Goal: Complete application form

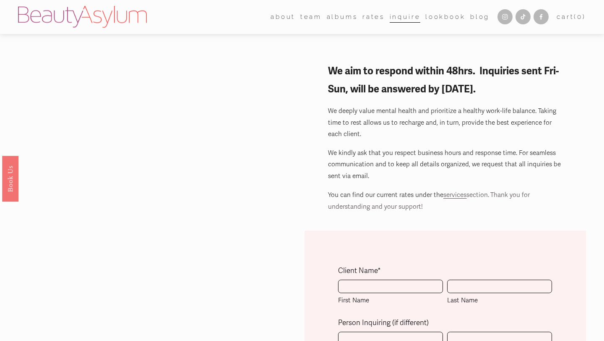
scroll to position [53, 0]
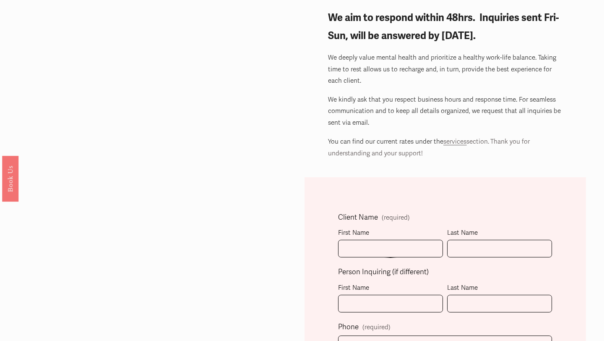
click at [376, 232] on div "First Name" at bounding box center [390, 233] width 105 height 12
click at [376, 240] on input "First Name" at bounding box center [390, 249] width 105 height 18
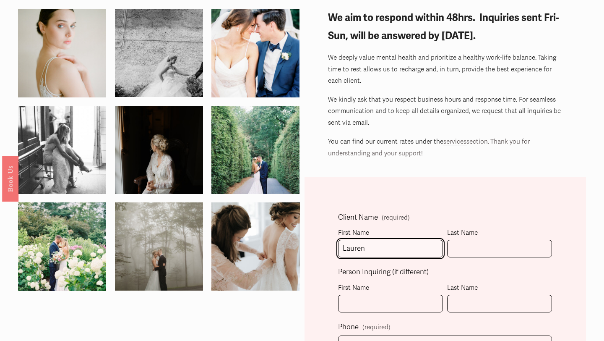
type input "Lauren"
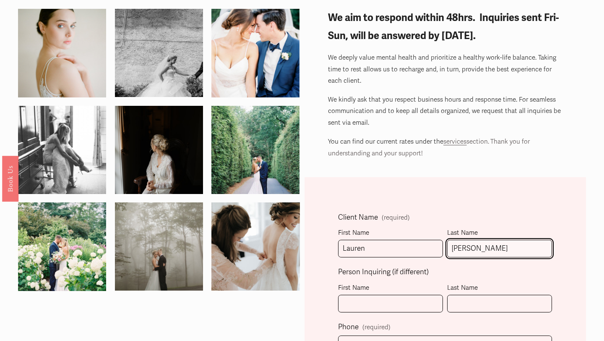
type input "[PERSON_NAME]"
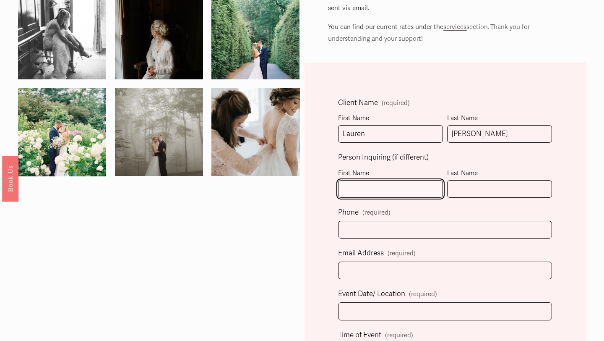
scroll to position [175, 0]
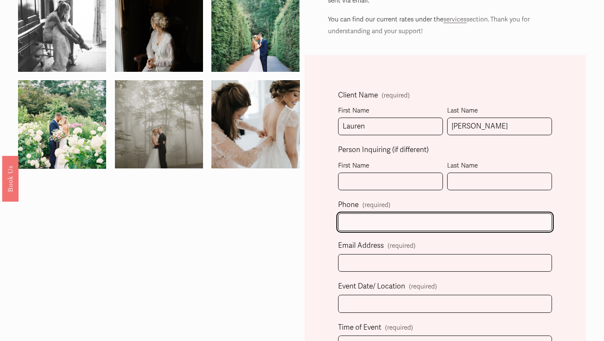
click at [391, 228] on input "text" at bounding box center [445, 222] width 214 height 18
type input "[PHONE_NUMBER]"
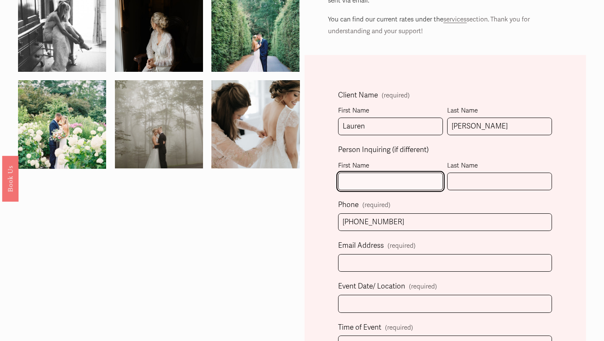
type input "Lauren"
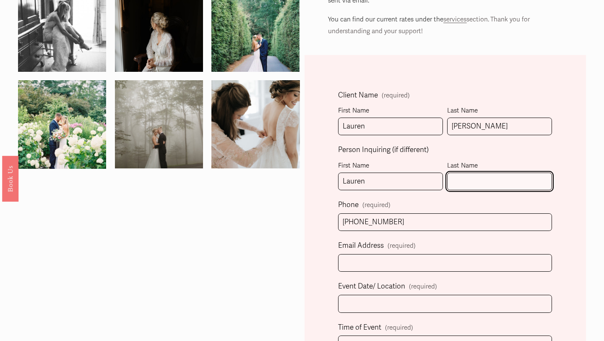
type input "[PERSON_NAME]"
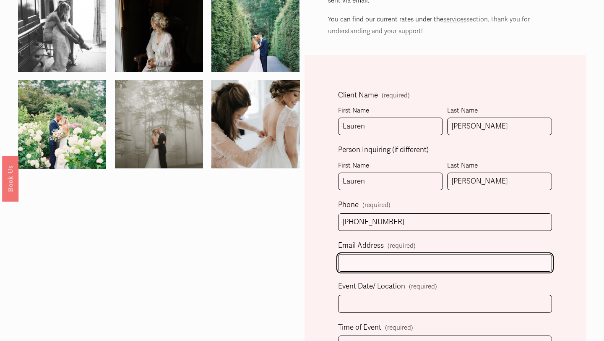
type input "[EMAIL_ADDRESS][DOMAIN_NAME]"
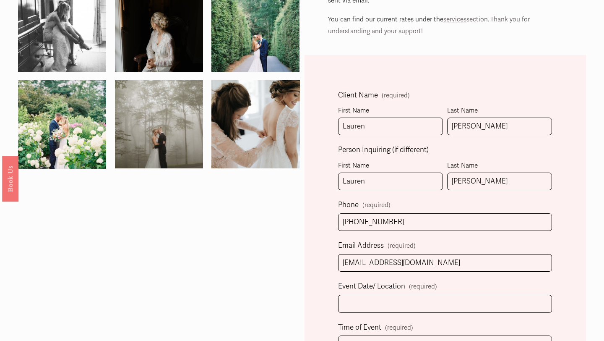
select select "[GEOGRAPHIC_DATA], [GEOGRAPHIC_DATA]"
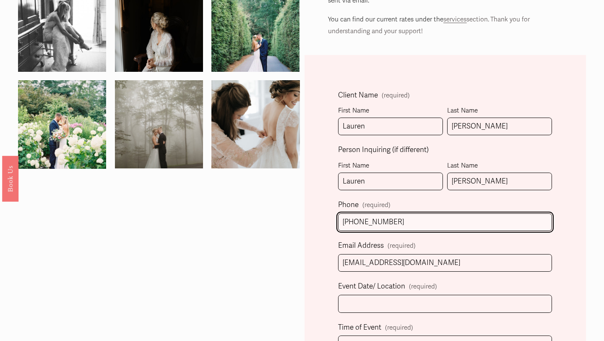
type input "[PHONE_NUMBER]"
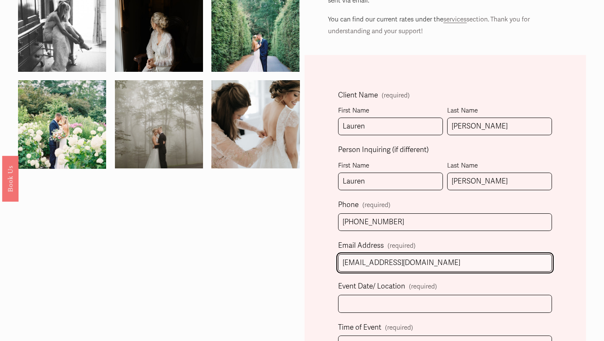
drag, startPoint x: 444, startPoint y: 261, endPoint x: 320, endPoint y: 260, distance: 124.2
type input "[PERSON_NAME][EMAIL_ADDRESS][PERSON_NAME][DOMAIN_NAME]"
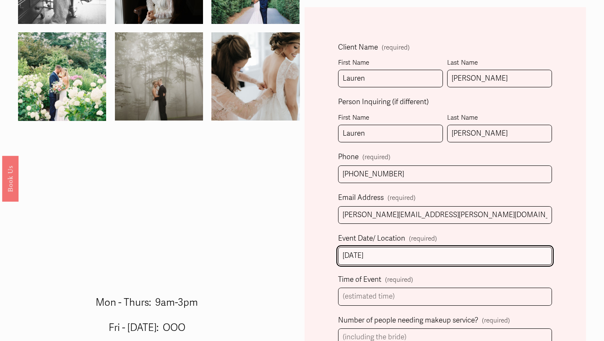
scroll to position [228, 0]
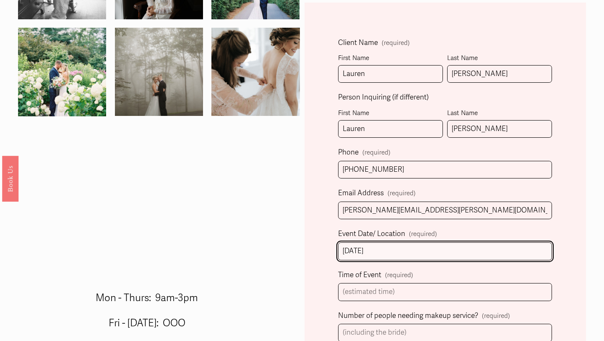
type input "[DATE]"
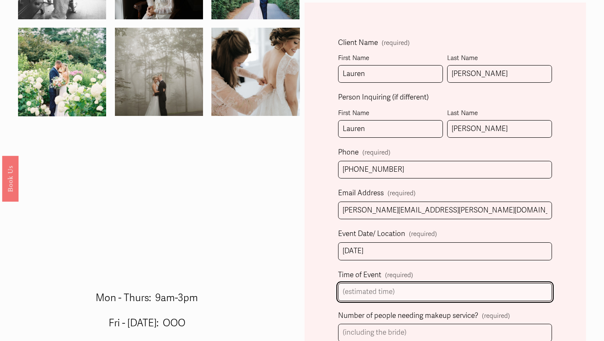
click at [375, 289] on input "Time of Event (required)" at bounding box center [445, 292] width 214 height 18
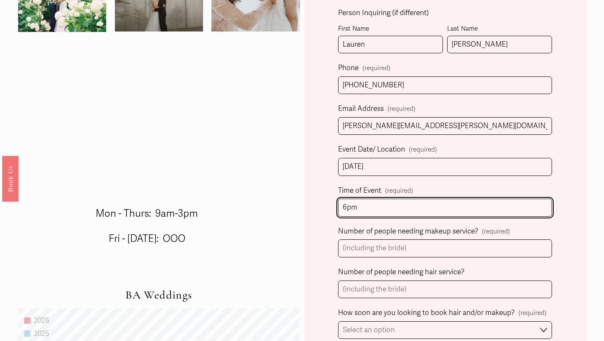
scroll to position [316, 0]
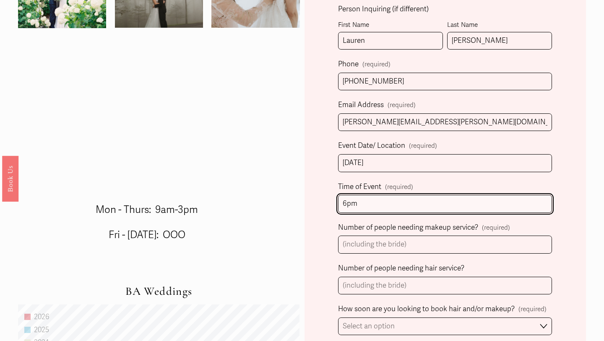
type input "6pm"
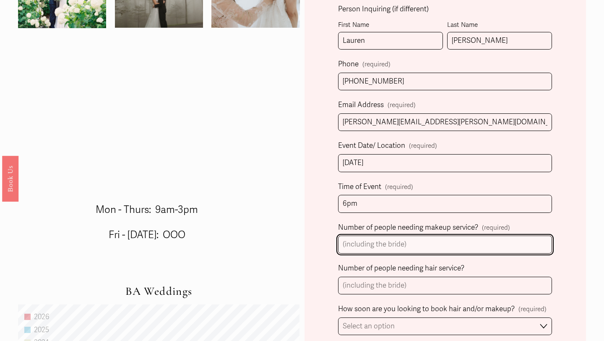
click at [417, 245] on input "Number of people needing makeup service? (required)" at bounding box center [445, 244] width 214 height 18
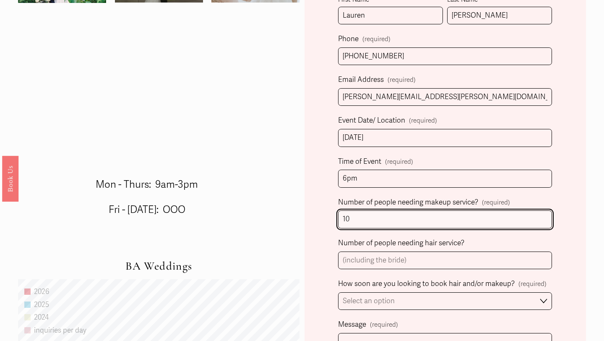
scroll to position [344, 0]
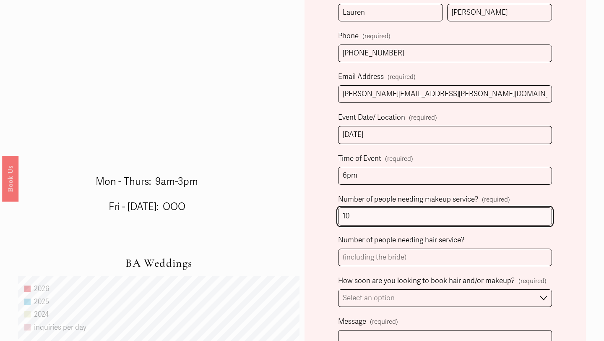
type input "10"
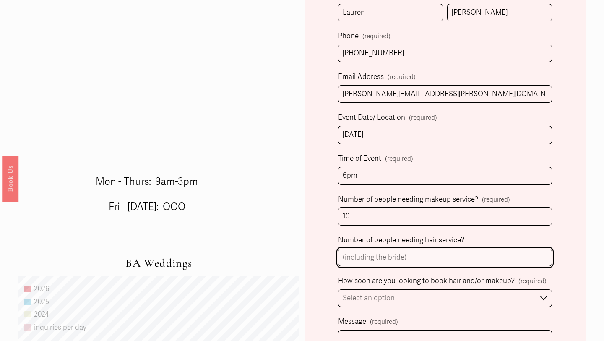
click at [414, 260] on input "Number of people needing hair service?" at bounding box center [445, 257] width 214 height 18
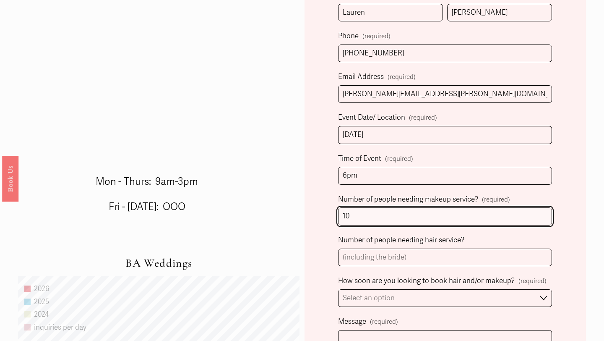
drag, startPoint x: 362, startPoint y: 217, endPoint x: 316, endPoint y: 219, distance: 46.2
click at [316, 219] on div "Client Name (required) First Name [PERSON_NAME] Last Name [PERSON_NAME] Person …" at bounding box center [446, 229] width 282 height 686
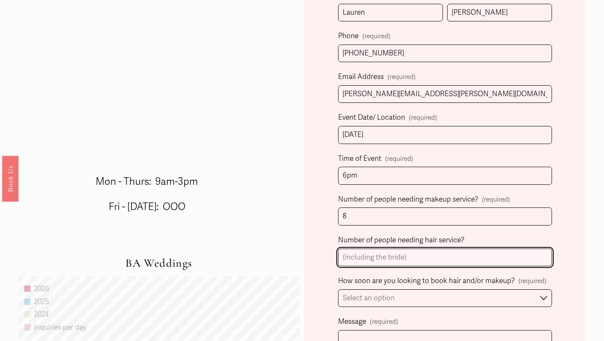
click at [374, 257] on input "Number of people needing hair service?" at bounding box center [445, 257] width 214 height 18
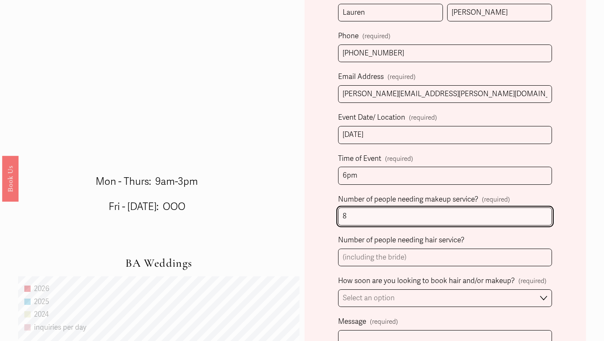
drag, startPoint x: 350, startPoint y: 214, endPoint x: 308, endPoint y: 213, distance: 42.0
click at [308, 213] on div "Client Name (required) First Name [PERSON_NAME] Last Name [PERSON_NAME] Person …" at bounding box center [446, 229] width 282 height 686
type input "6"
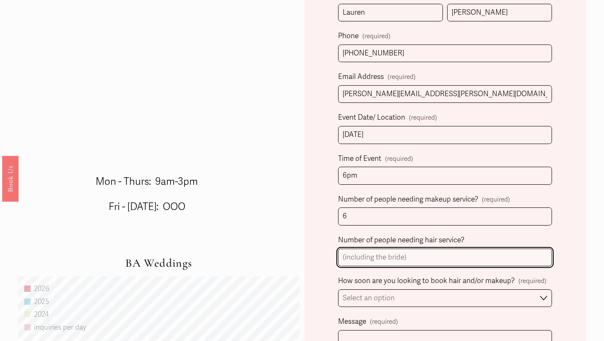
click at [361, 262] on input "Number of people needing hair service?" at bounding box center [445, 257] width 214 height 18
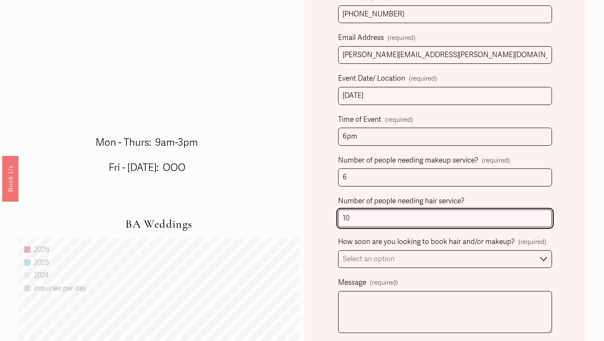
scroll to position [387, 0]
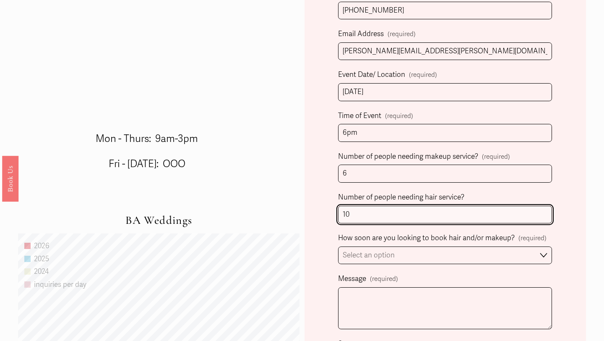
type input "10"
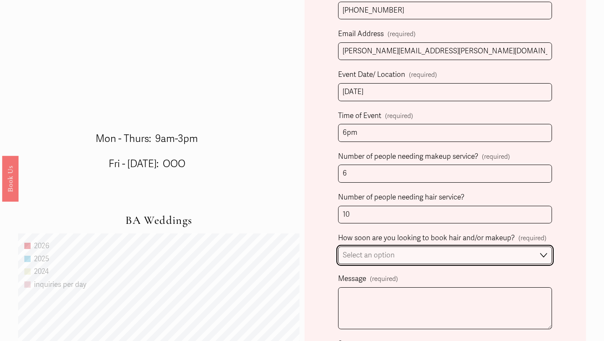
click at [399, 259] on select "Select an option Immediately 1-2 weeks I'm looking for information & not ready …" at bounding box center [445, 255] width 214 height 18
select select "I'm looking for information & not ready to book just yet"
click at [338, 246] on select "Select an option Immediately 1-2 weeks I'm looking for information & not ready …" at bounding box center [445, 255] width 214 height 18
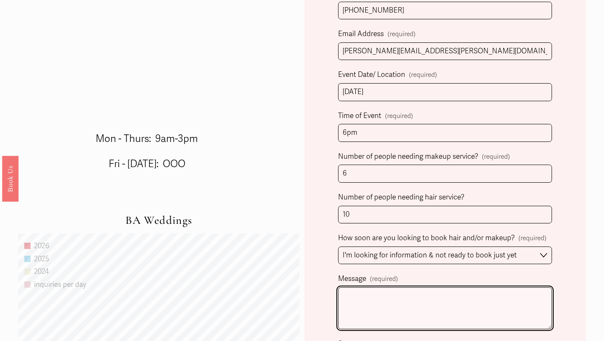
click at [381, 298] on textarea "Message (required)" at bounding box center [445, 308] width 214 height 42
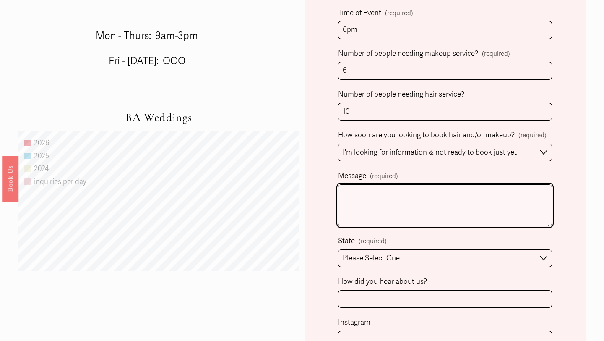
scroll to position [493, 0]
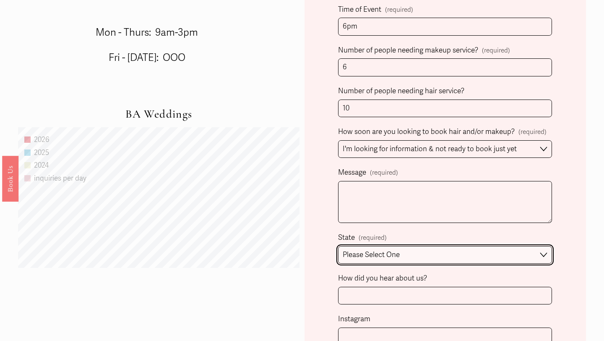
click at [394, 261] on select "Please Select One [GEOGRAPHIC_DATA], [GEOGRAPHIC_DATA] [GEOGRAPHIC_DATA], [GEOG…" at bounding box center [445, 255] width 214 height 18
select select "[GEOGRAPHIC_DATA], [GEOGRAPHIC_DATA]"
click at [338, 246] on select "Please Select One [GEOGRAPHIC_DATA], [GEOGRAPHIC_DATA] [GEOGRAPHIC_DATA], [GEOG…" at bounding box center [445, 255] width 214 height 18
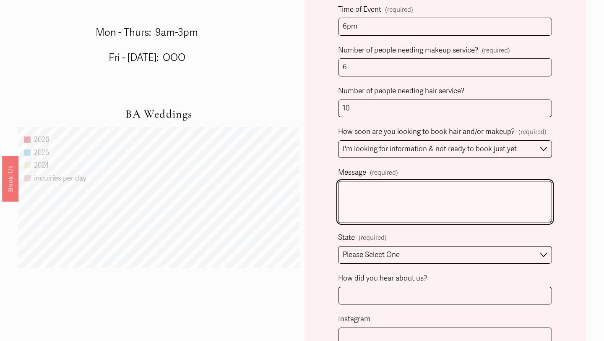
click at [397, 190] on textarea "Message (required)" at bounding box center [445, 202] width 214 height 42
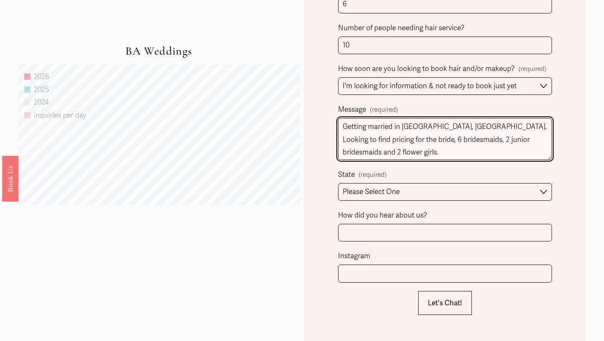
scroll to position [561, 0]
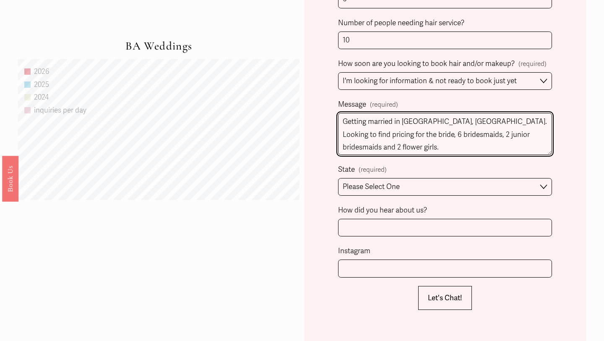
type textarea "Getting married in [GEOGRAPHIC_DATA], [GEOGRAPHIC_DATA]. Looking to find pricin…"
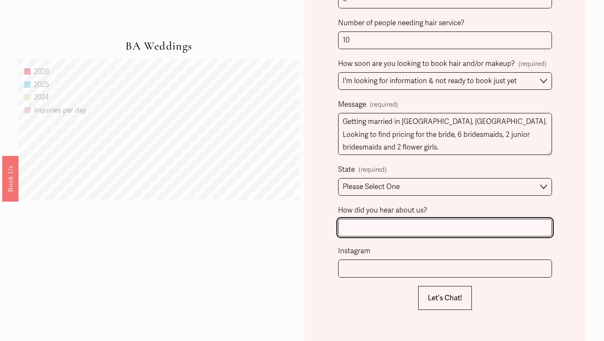
click at [389, 230] on input "How did you hear about us?" at bounding box center [445, 228] width 214 height 18
type input "Wedding Wire"
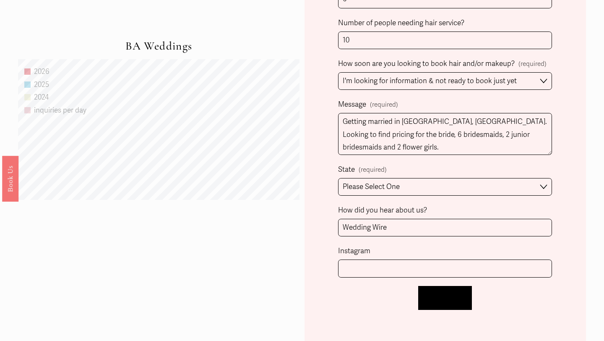
click at [433, 292] on button "Let's Chat! Let's Chat!" at bounding box center [445, 298] width 54 height 24
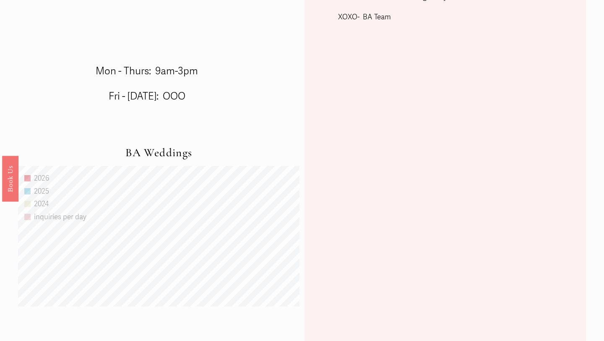
scroll to position [354, 0]
